Goal: Task Accomplishment & Management: Manage account settings

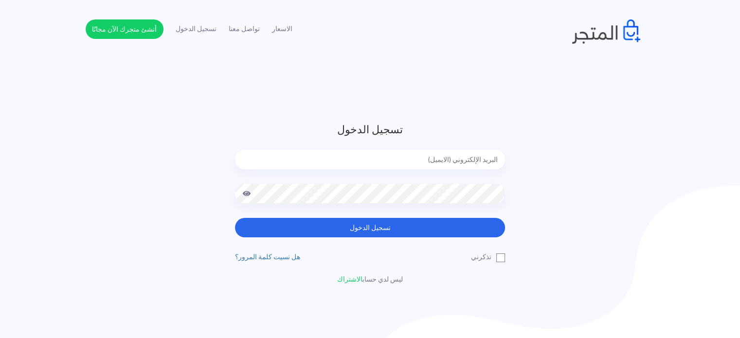
click at [389, 156] on input "email" at bounding box center [370, 159] width 270 height 19
type input "[EMAIL_ADDRESS][DOMAIN_NAME]"
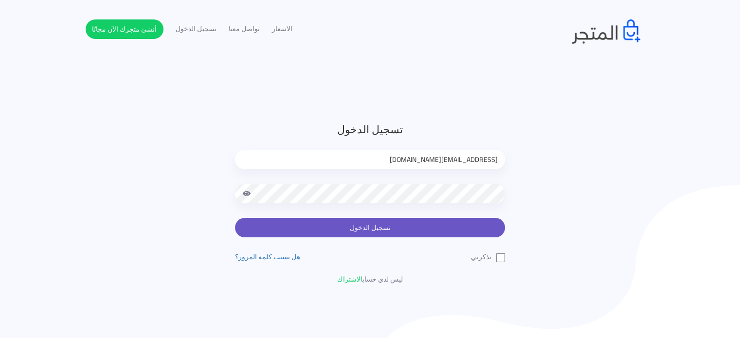
click at [396, 221] on button "تسجيل الدخول" at bounding box center [370, 227] width 270 height 19
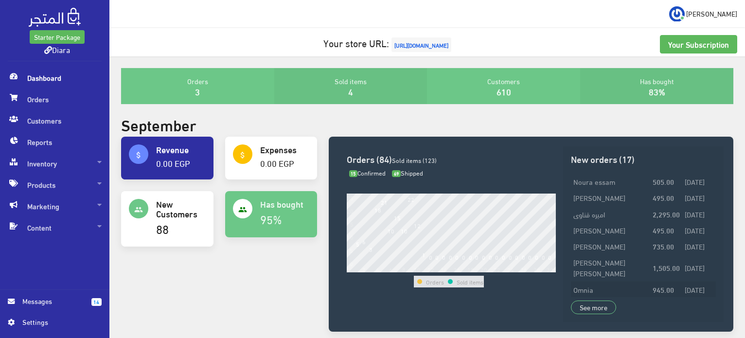
click at [599, 281] on td "Omnia" at bounding box center [610, 289] width 79 height 16
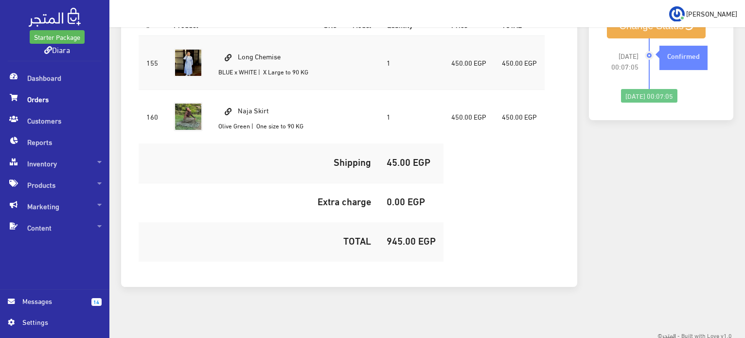
scroll to position [183, 0]
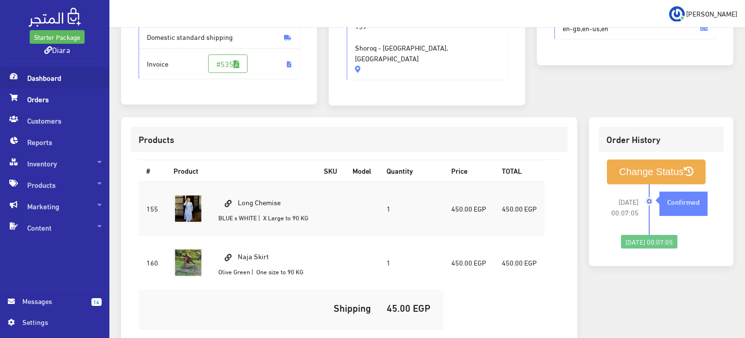
click at [12, 79] on icon at bounding box center [14, 76] width 8 height 7
